Goal: Find contact information: Find contact information

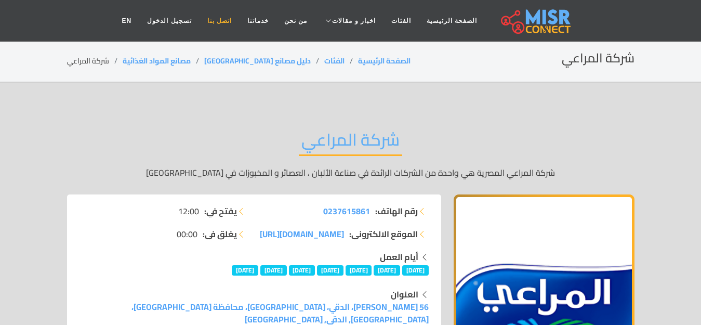
click at [224, 21] on link "اتصل بنا" at bounding box center [219, 21] width 40 height 20
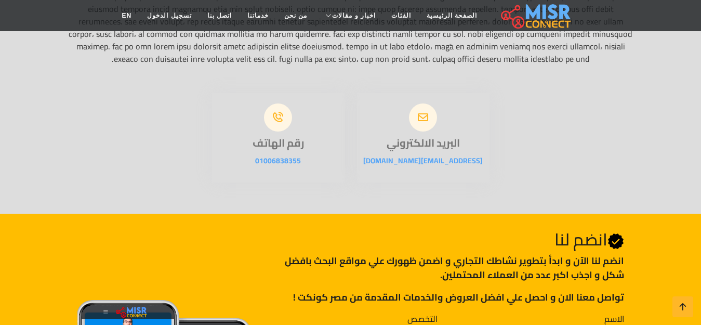
scroll to position [222, 0]
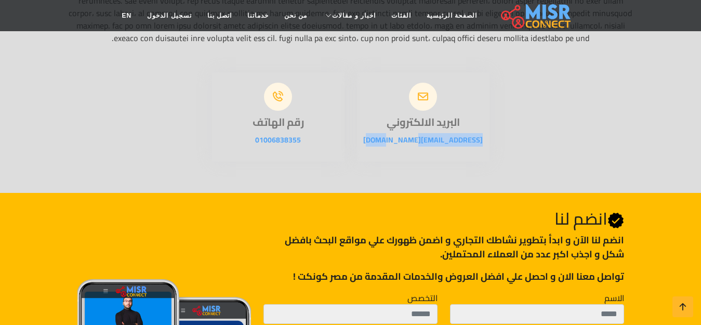
drag, startPoint x: 461, startPoint y: 150, endPoint x: 385, endPoint y: 150, distance: 76.3
click at [385, 146] on p "info@misrconnect.com" at bounding box center [423, 139] width 132 height 12
copy link "info@misrconnect.com"
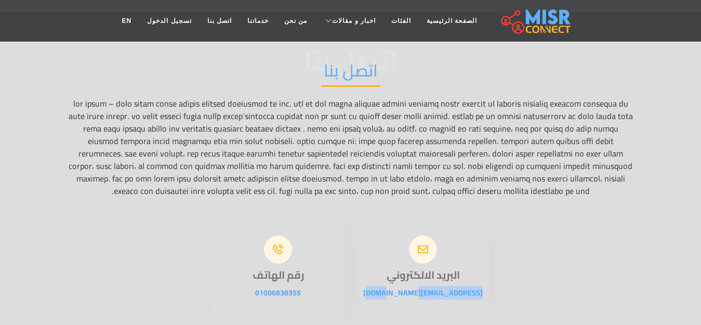
scroll to position [0, 0]
